Goal: Task Accomplishment & Management: Manage account settings

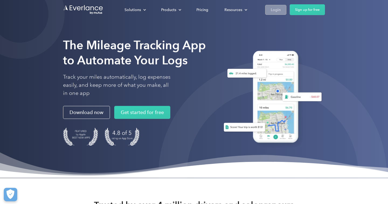
click at [279, 11] on div "Login" at bounding box center [276, 9] width 10 height 7
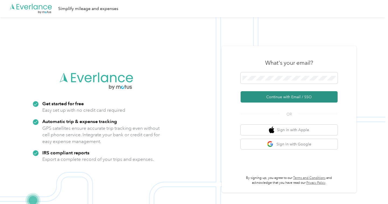
click at [319, 96] on button "Continue with Email / SSO" at bounding box center [289, 96] width 97 height 11
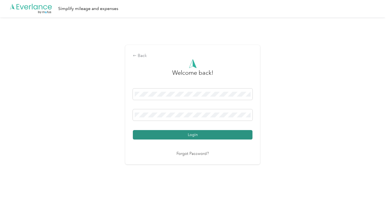
click at [236, 136] on button "Login" at bounding box center [193, 134] width 120 height 9
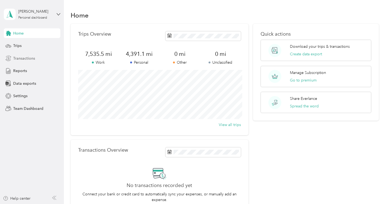
click at [31, 59] on span "Transactions" at bounding box center [24, 59] width 22 height 6
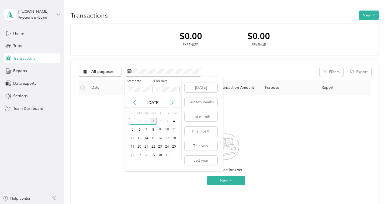
click at [136, 103] on icon at bounding box center [134, 102] width 5 height 5
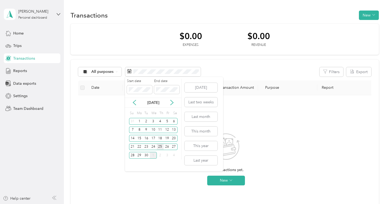
click at [161, 146] on div "25" at bounding box center [160, 147] width 7 height 7
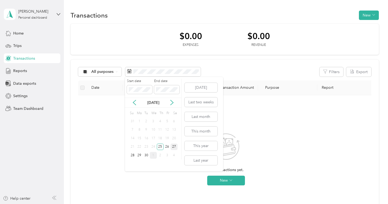
click at [173, 147] on div "27" at bounding box center [174, 147] width 7 height 7
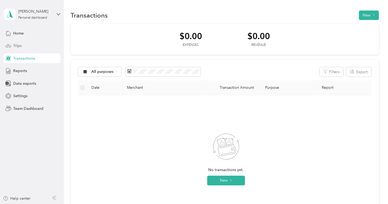
click at [37, 48] on div "Trips" at bounding box center [32, 46] width 57 height 10
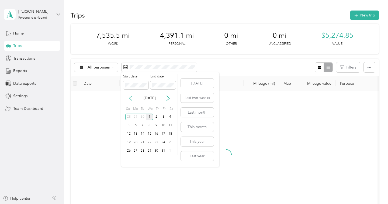
click at [131, 97] on icon at bounding box center [130, 98] width 5 height 5
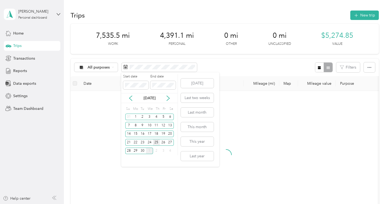
click at [156, 143] on div "25" at bounding box center [156, 142] width 7 height 7
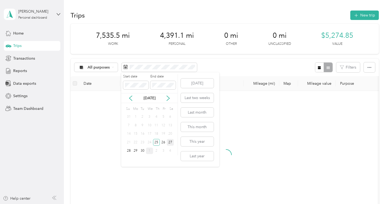
click at [171, 141] on div "27" at bounding box center [170, 142] width 7 height 7
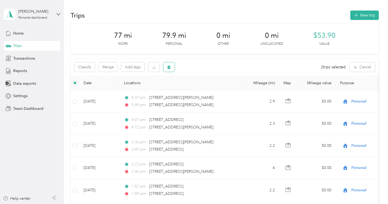
click at [171, 67] on button "button" at bounding box center [168, 66] width 11 height 9
click at [204, 89] on button "Yes" at bounding box center [209, 89] width 11 height 9
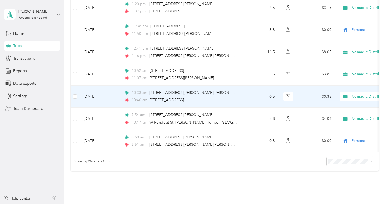
scroll to position [491, 0]
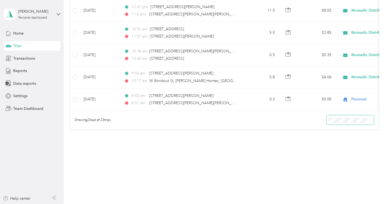
click at [339, 124] on span at bounding box center [350, 119] width 47 height 9
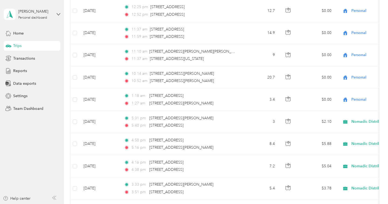
scroll to position [0, 0]
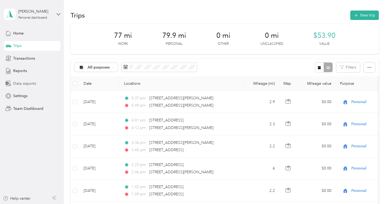
click at [35, 83] on span "Data exports" at bounding box center [24, 84] width 23 height 6
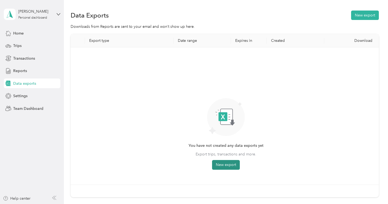
click at [231, 165] on button "New export" at bounding box center [226, 165] width 28 height 10
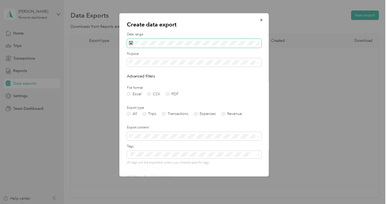
click at [161, 46] on span at bounding box center [194, 43] width 135 height 9
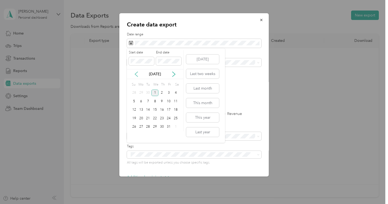
click at [138, 73] on icon at bounding box center [136, 73] width 5 height 5
click at [146, 109] on div "16" at bounding box center [148, 110] width 7 height 7
click at [148, 125] on div "30" at bounding box center [148, 127] width 7 height 7
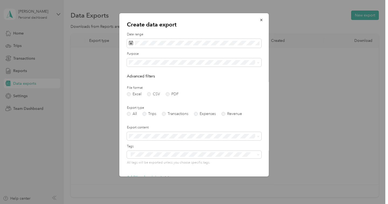
scroll to position [33, 0]
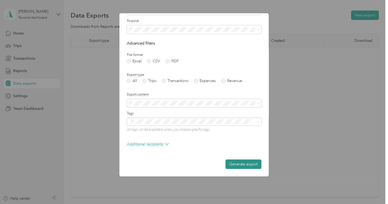
click at [247, 163] on button "Generate export" at bounding box center [244, 163] width 36 height 9
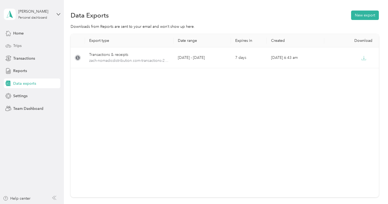
click at [29, 45] on div "Trips" at bounding box center [32, 46] width 57 height 10
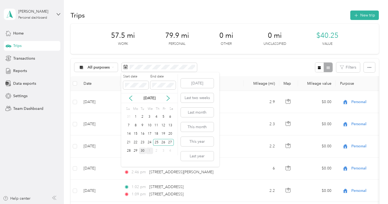
drag, startPoint x: 156, startPoint y: 142, endPoint x: 142, endPoint y: 150, distance: 15.6
click at [142, 150] on div "Su Mo Tu We Th Fr Sa 31 1 2 3 4 5 6 7 8 9 10 11 12 13 14 15 16 17 18 19 20 21 2…" at bounding box center [149, 130] width 49 height 50
click at [138, 88] on span at bounding box center [135, 85] width 25 height 9
click at [164, 143] on div "26" at bounding box center [163, 142] width 7 height 7
click at [142, 152] on div "30" at bounding box center [142, 151] width 7 height 7
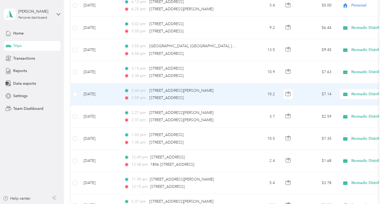
scroll to position [344, 0]
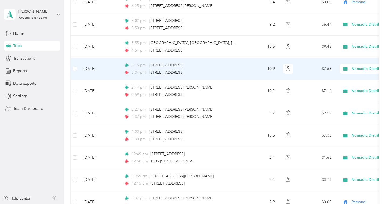
click at [77, 68] on td at bounding box center [75, 69] width 9 height 22
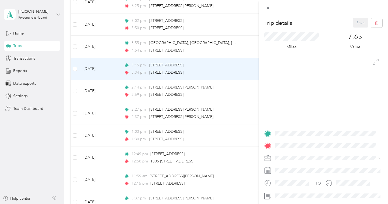
click at [75, 68] on div "Trip details Save This trip cannot be edited because it is either under review,…" at bounding box center [194, 102] width 388 height 204
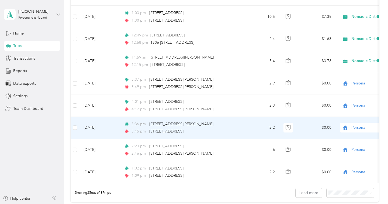
scroll to position [493, 0]
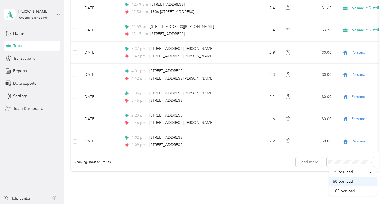
click at [351, 182] on span "50 per load" at bounding box center [343, 181] width 20 height 5
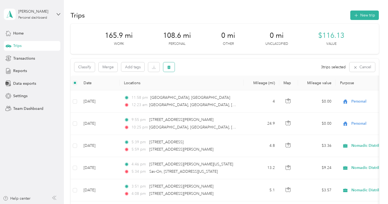
click at [172, 67] on button "button" at bounding box center [168, 66] width 11 height 9
click at [204, 90] on button "Yes" at bounding box center [209, 89] width 11 height 9
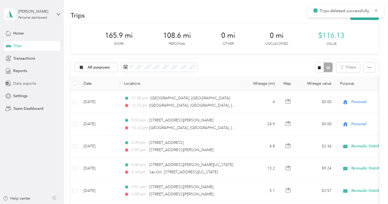
click at [35, 83] on div "Data exports" at bounding box center [32, 84] width 57 height 10
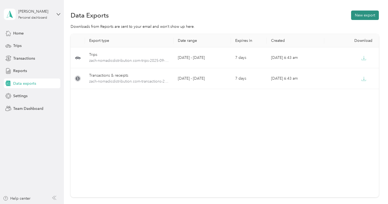
click at [362, 13] on button "New export" at bounding box center [366, 15] width 28 height 9
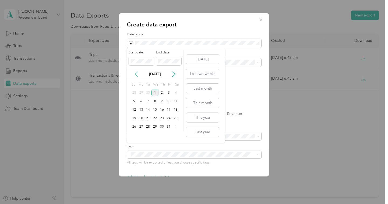
click at [136, 74] on icon at bounding box center [136, 73] width 5 height 5
click at [148, 111] on div "16" at bounding box center [148, 110] width 7 height 7
click at [148, 127] on div "30" at bounding box center [148, 127] width 7 height 7
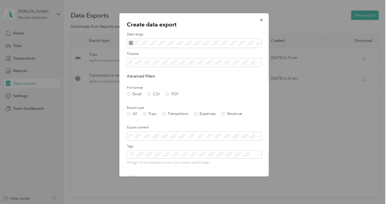
scroll to position [33, 0]
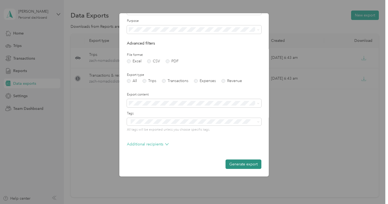
click at [256, 166] on button "Generate export" at bounding box center [244, 163] width 36 height 9
